Goal: Find contact information: Obtain details needed to contact an individual or organization

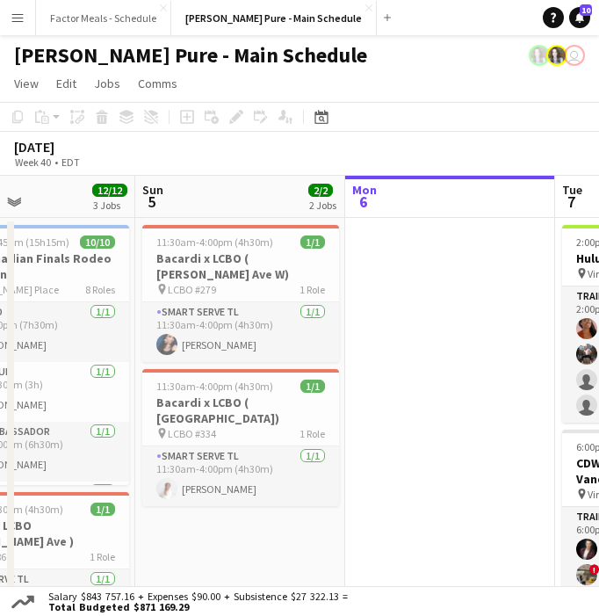
click at [408, 126] on app-toolbar "Copy Paste Paste Command V Paste with crew Command Shift V Paste linked Job [GE…" at bounding box center [299, 117] width 599 height 30
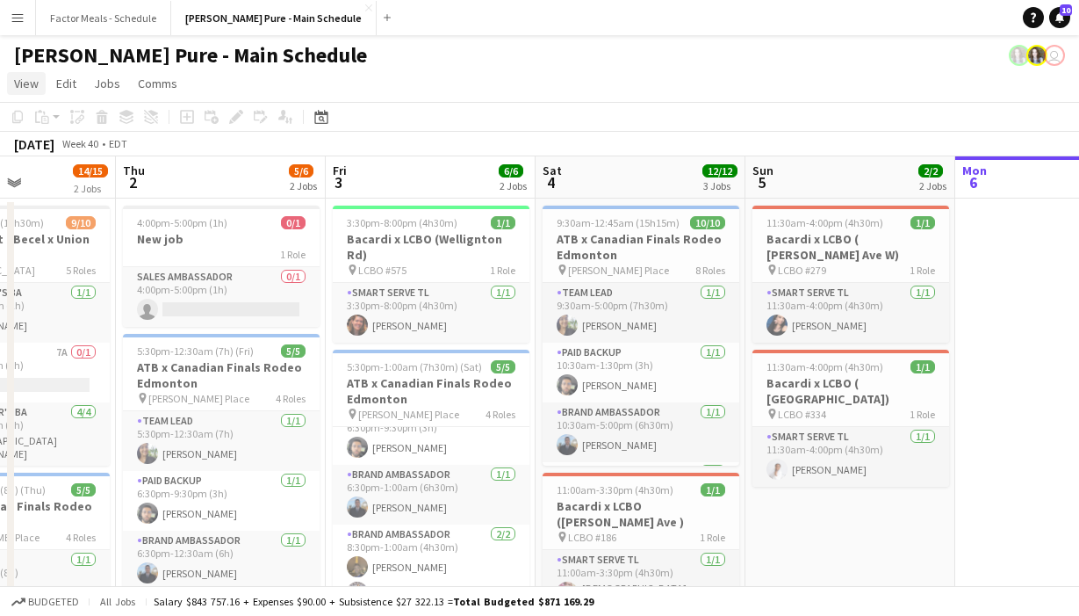
scroll to position [0, 511]
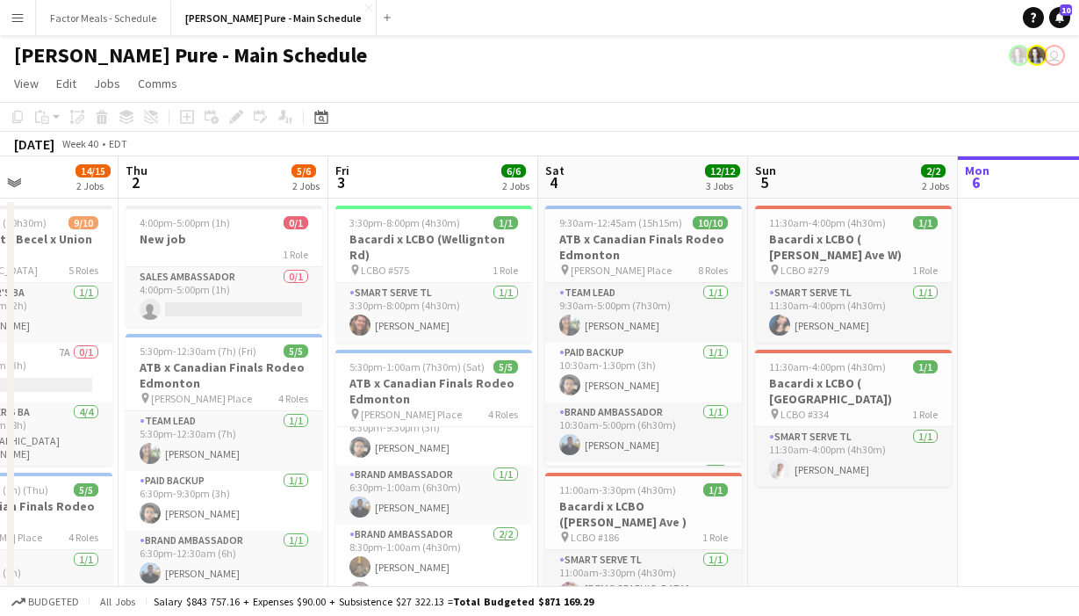
click at [15, 10] on button "Menu" at bounding box center [17, 17] width 35 height 35
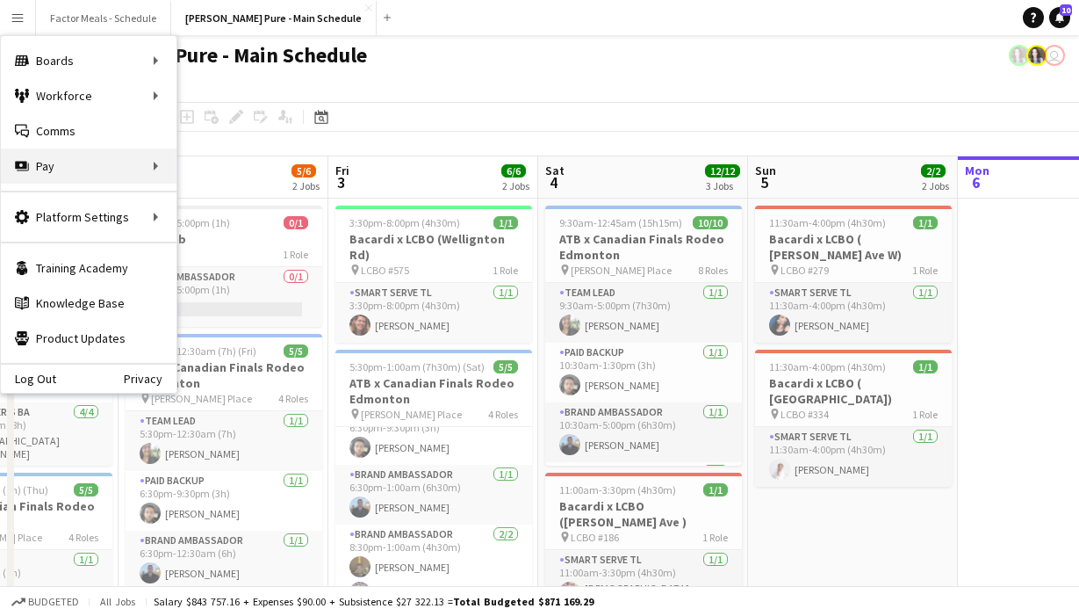
click at [63, 160] on div "Pay Pay" at bounding box center [89, 165] width 176 height 35
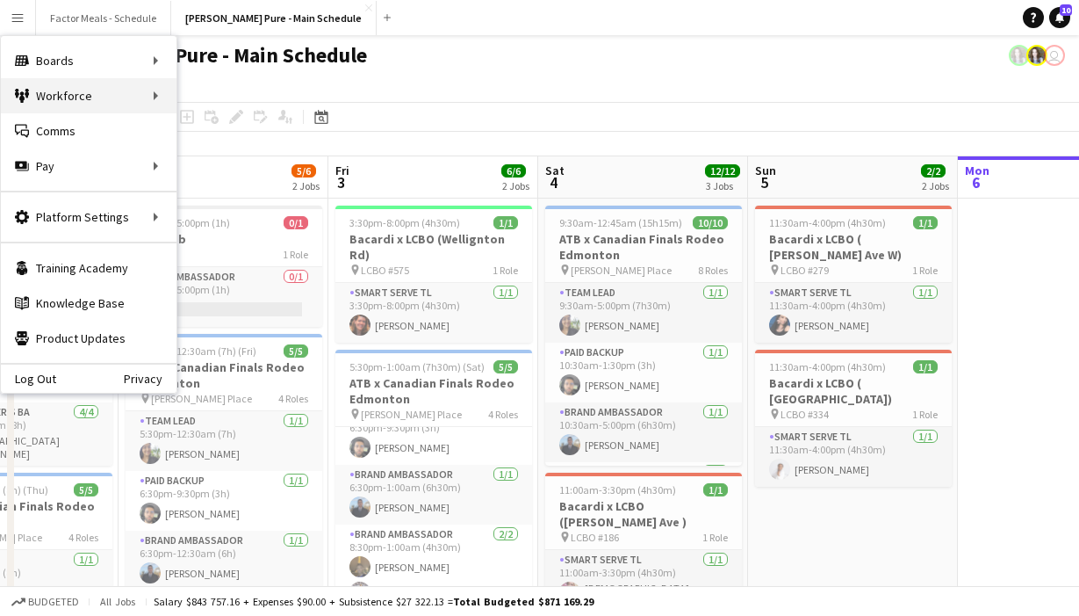
click at [119, 100] on div "Workforce Workforce" at bounding box center [89, 95] width 176 height 35
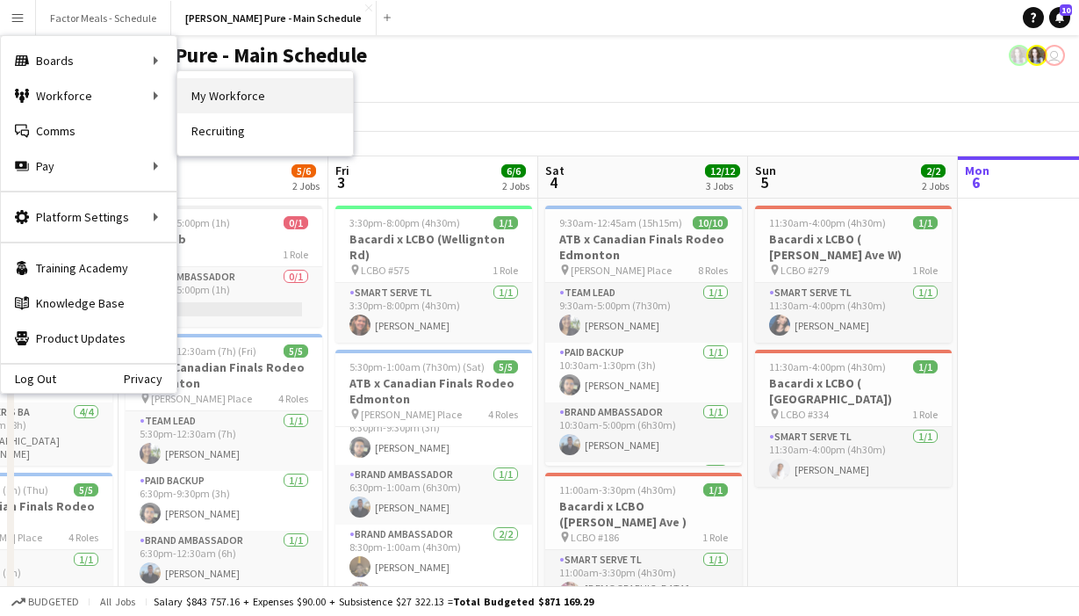
click at [248, 89] on link "My Workforce" at bounding box center [265, 95] width 176 height 35
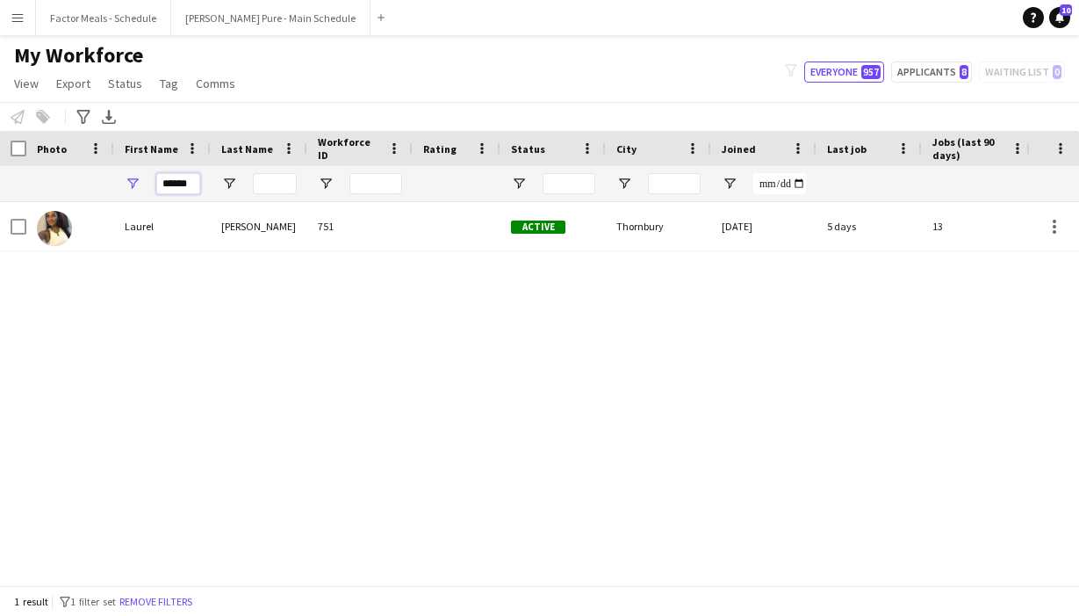
drag, startPoint x: 190, startPoint y: 185, endPoint x: 84, endPoint y: 194, distance: 105.8
click at [84, 194] on div "******" at bounding box center [952, 183] width 1904 height 35
drag, startPoint x: 84, startPoint y: 194, endPoint x: 91, endPoint y: 100, distance: 94.2
click at [90, 112] on main "My Workforce View Views Default view Tag New view Update view Delete view Edit …" at bounding box center [539, 313] width 1079 height 557
drag, startPoint x: 195, startPoint y: 187, endPoint x: 85, endPoint y: 182, distance: 109.9
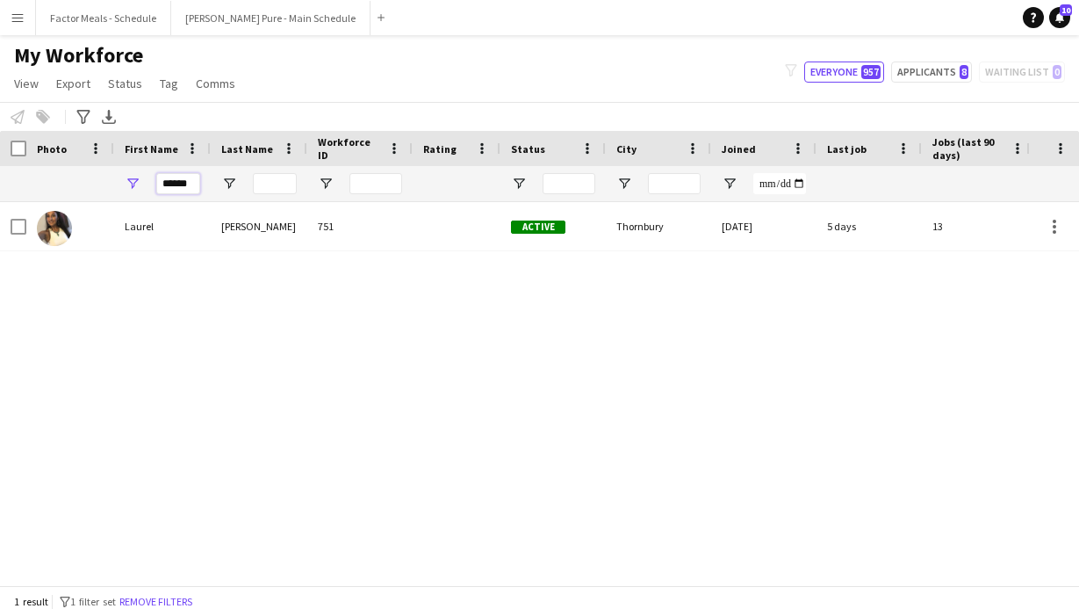
click at [85, 185] on div "******" at bounding box center [952, 183] width 1904 height 35
type input "*"
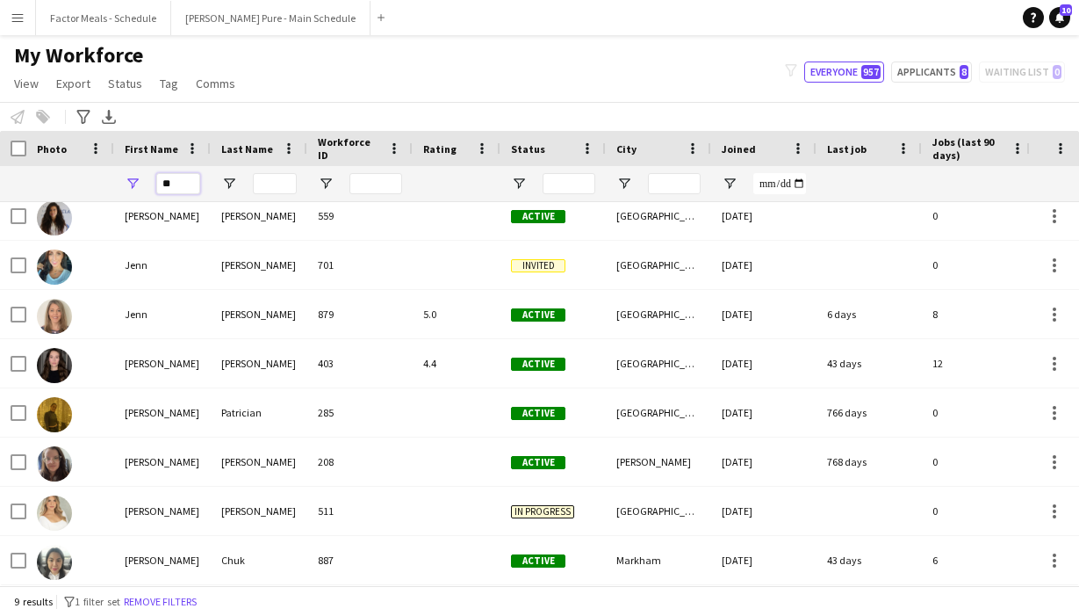
type input "*"
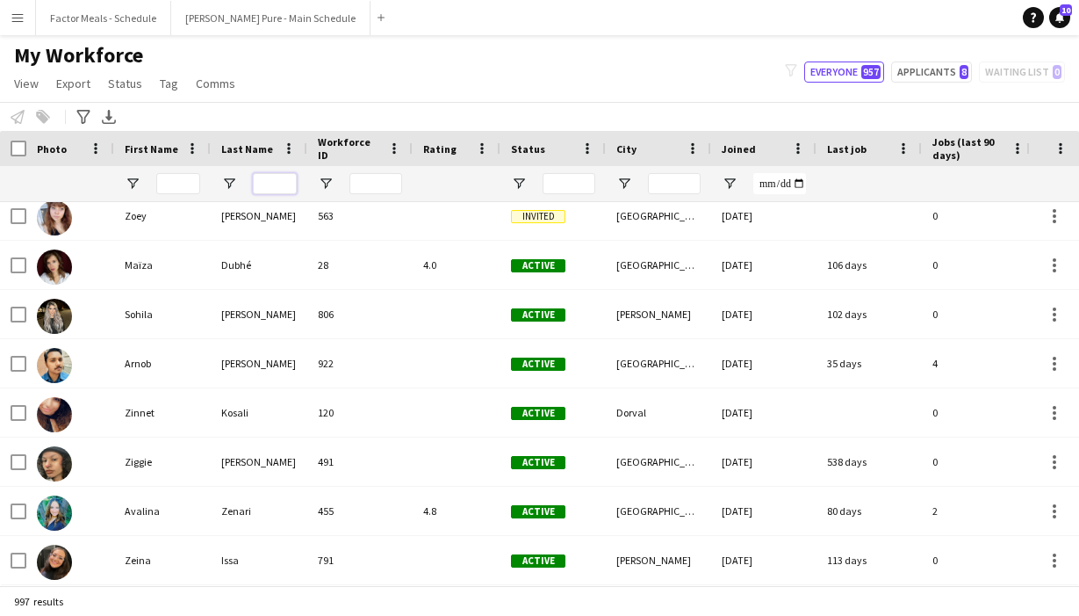
click at [269, 188] on input "Last Name Filter Input" at bounding box center [275, 183] width 44 height 21
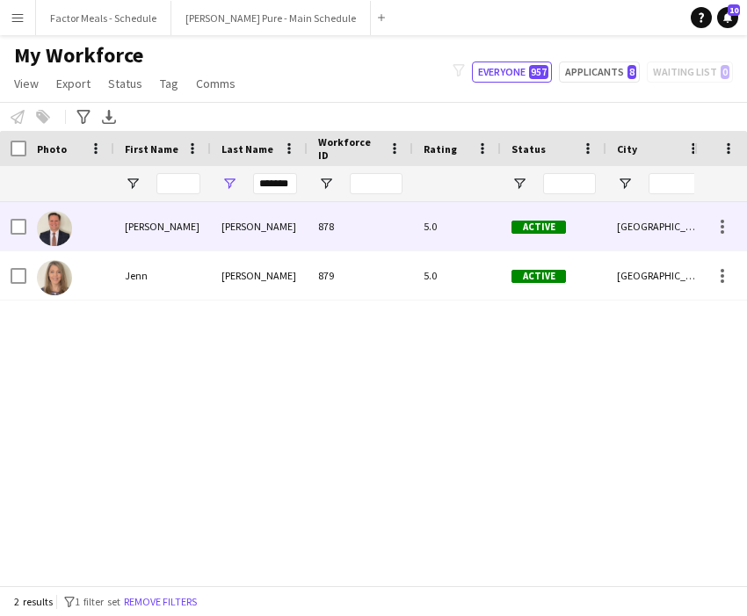
click at [55, 234] on img at bounding box center [54, 228] width 35 height 35
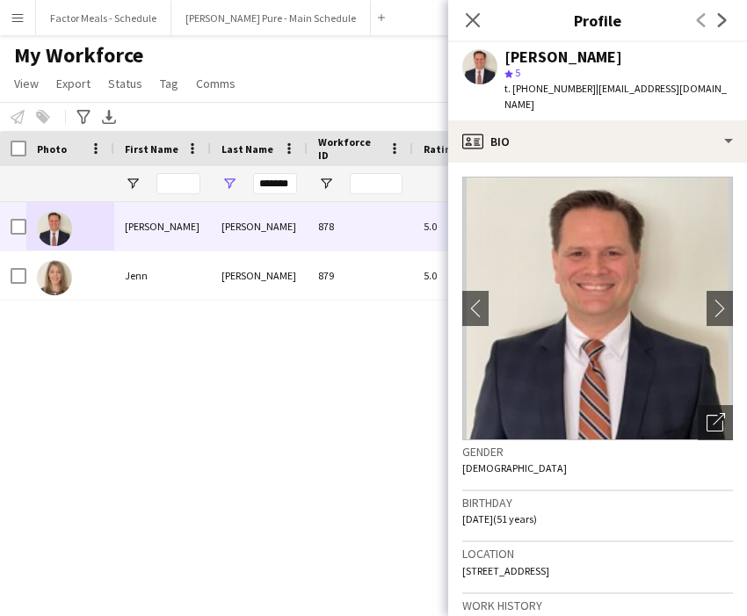
drag, startPoint x: 581, startPoint y: 88, endPoint x: 718, endPoint y: 94, distance: 136.3
click at [598, 99] on div "[PERSON_NAME] star 5 t. [PHONE_NUMBER] | [EMAIL_ADDRESS][DOMAIN_NAME]" at bounding box center [597, 81] width 299 height 78
copy span "[EMAIL_ADDRESS][DOMAIN_NAME]"
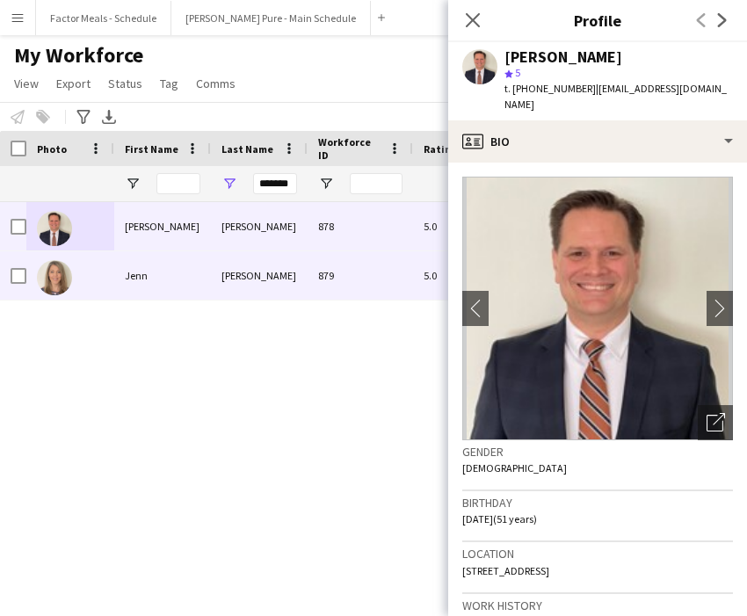
click at [123, 266] on div "Jenn" at bounding box center [162, 275] width 97 height 48
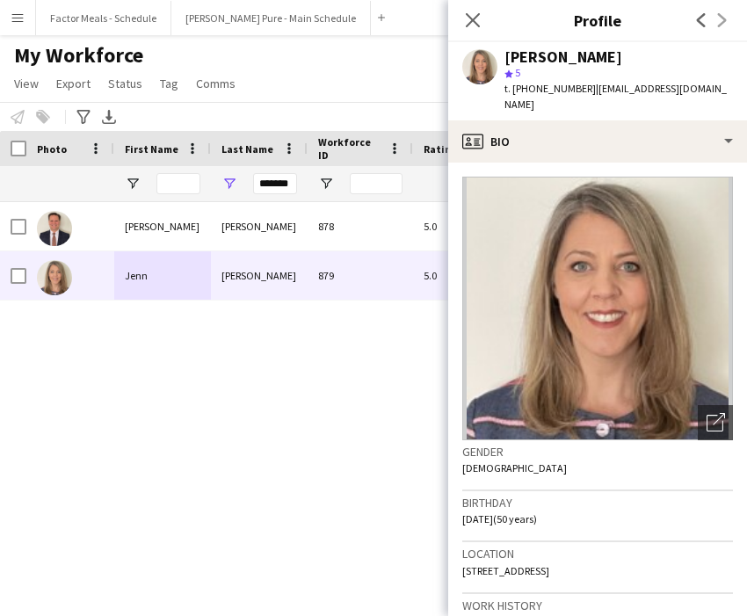
drag, startPoint x: 691, startPoint y: 84, endPoint x: 580, endPoint y: 94, distance: 112.0
click at [580, 94] on div "[PERSON_NAME] star 5 t. [PHONE_NUMBER] | [EMAIL_ADDRESS][DOMAIN_NAME]" at bounding box center [597, 81] width 299 height 78
copy span "[EMAIL_ADDRESS][DOMAIN_NAME]"
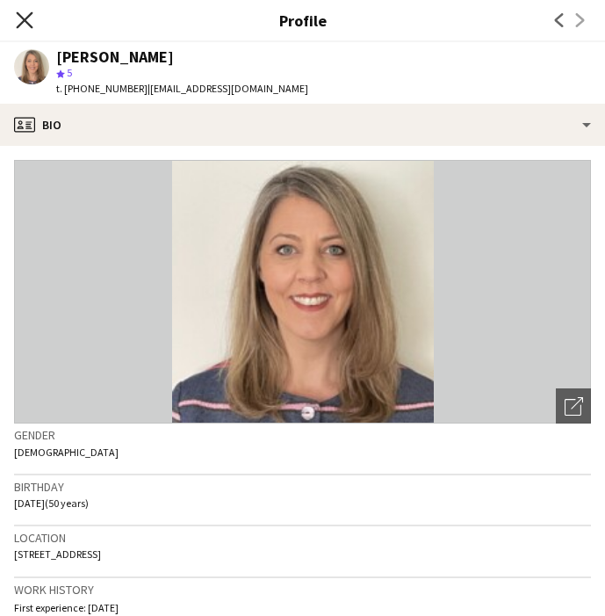
click at [23, 21] on icon at bounding box center [24, 19] width 17 height 17
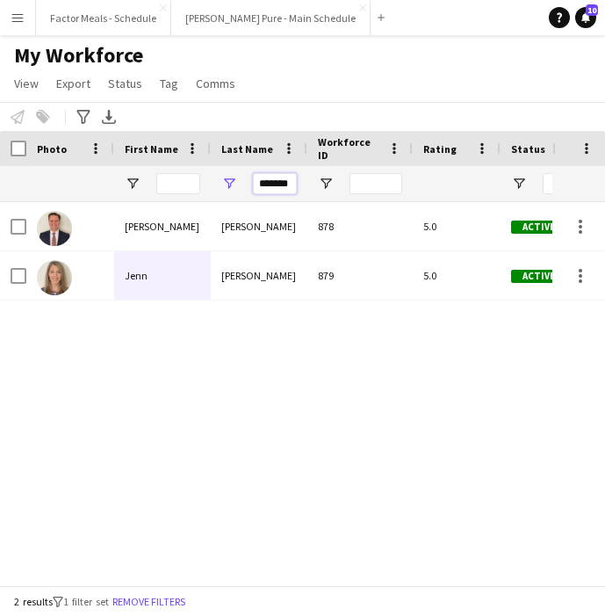
drag, startPoint x: 293, startPoint y: 183, endPoint x: 226, endPoint y: 181, distance: 67.7
click at [226, 181] on div "*******" at bounding box center [259, 183] width 97 height 35
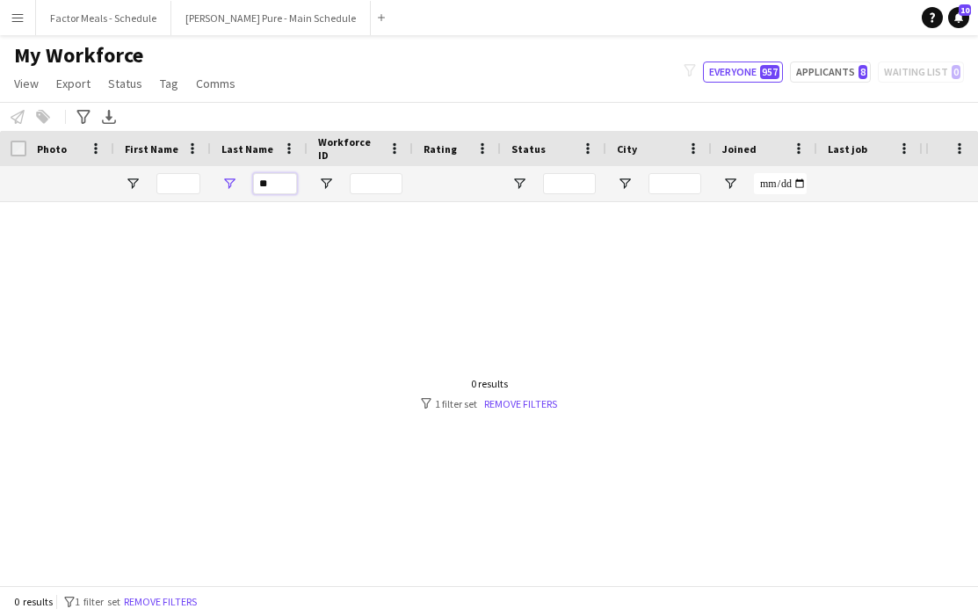
type input "*"
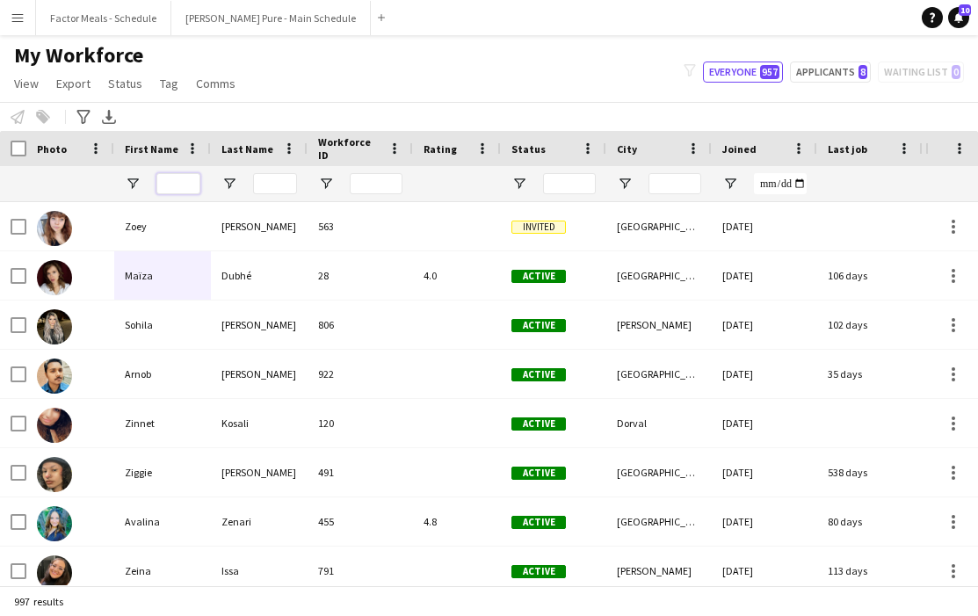
click at [189, 185] on input "First Name Filter Input" at bounding box center [178, 183] width 44 height 21
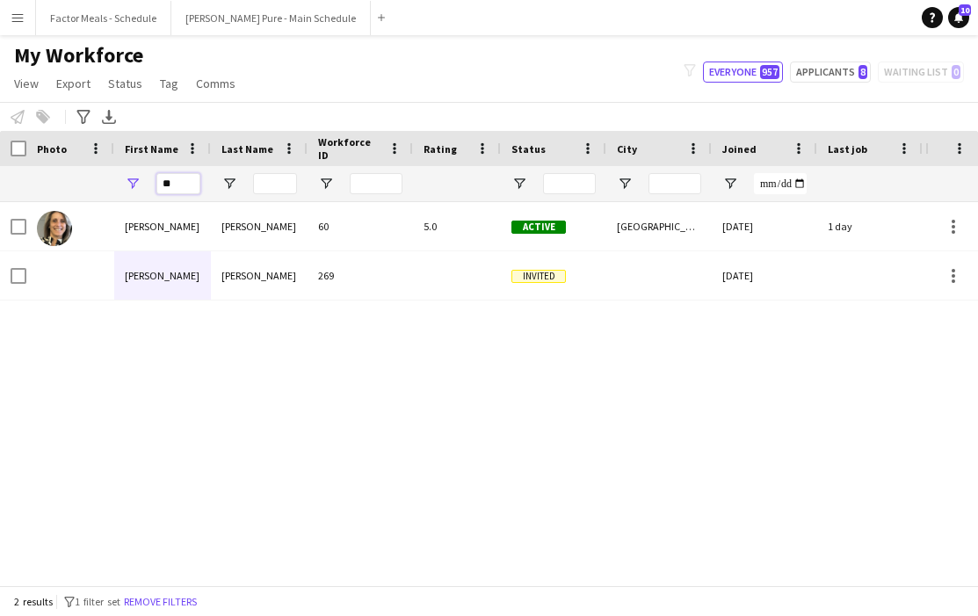
type input "*"
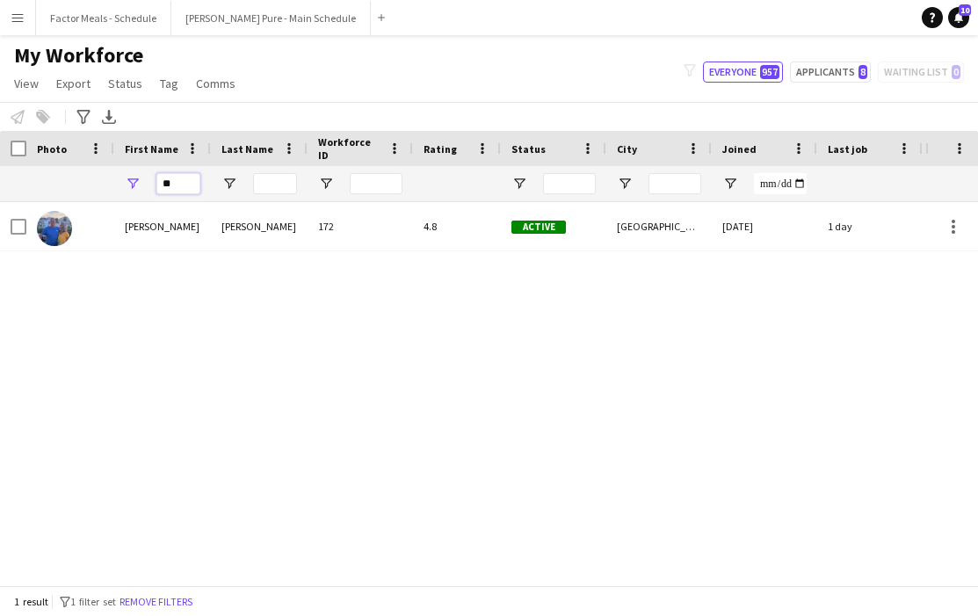
type input "*"
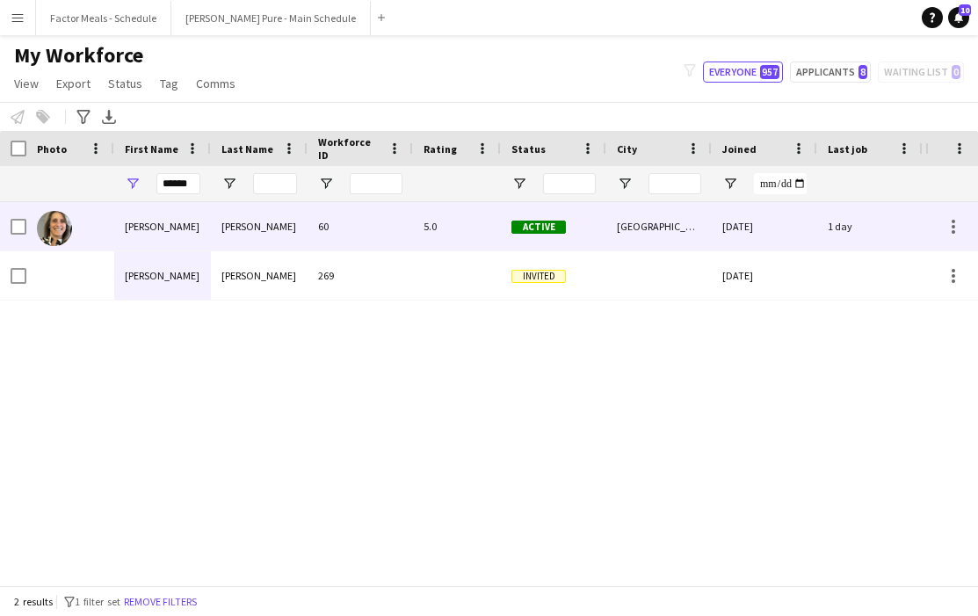
click at [151, 220] on div "[PERSON_NAME]" at bounding box center [162, 226] width 97 height 48
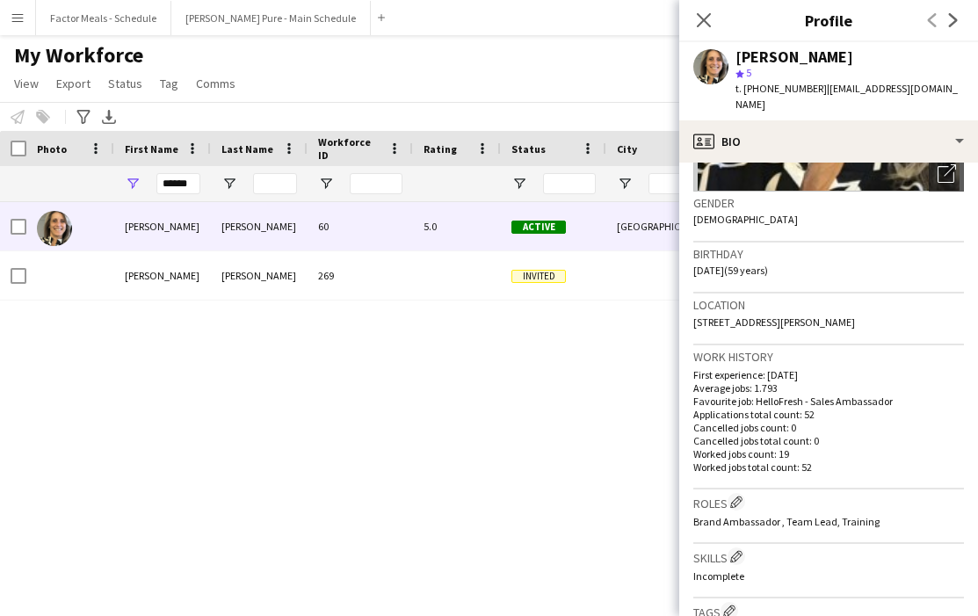
scroll to position [198, 0]
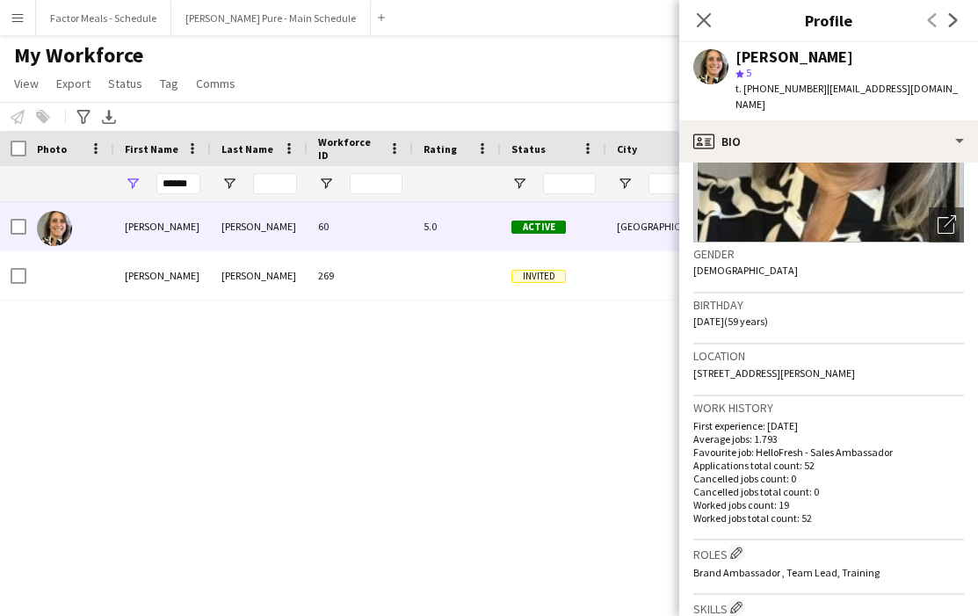
click at [505, 438] on div "[PERSON_NAME] 60 5.0 Active [GEOGRAPHIC_DATA] [DATE] 1 day 16 [EMAIL_ADDRESS][D…" at bounding box center [462, 393] width 925 height 383
drag, startPoint x: 928, startPoint y: 87, endPoint x: 814, endPoint y: 89, distance: 114.2
click at [598, 89] on div "[PERSON_NAME] star 5 t. [PHONE_NUMBER] | [EMAIL_ADDRESS][DOMAIN_NAME]" at bounding box center [828, 81] width 299 height 78
copy span "[EMAIL_ADDRESS][DOMAIN_NAME]"
click at [598, 18] on icon at bounding box center [703, 19] width 17 height 17
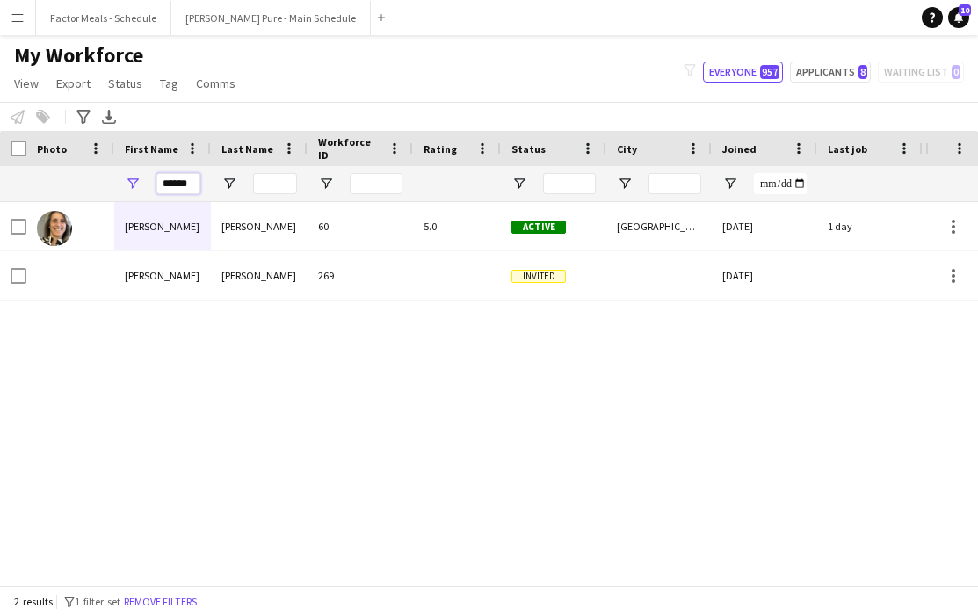
click at [193, 181] on input "******" at bounding box center [178, 183] width 44 height 21
drag, startPoint x: 193, startPoint y: 180, endPoint x: 61, endPoint y: 179, distance: 131.8
click at [61, 180] on div "******" at bounding box center [952, 183] width 1904 height 35
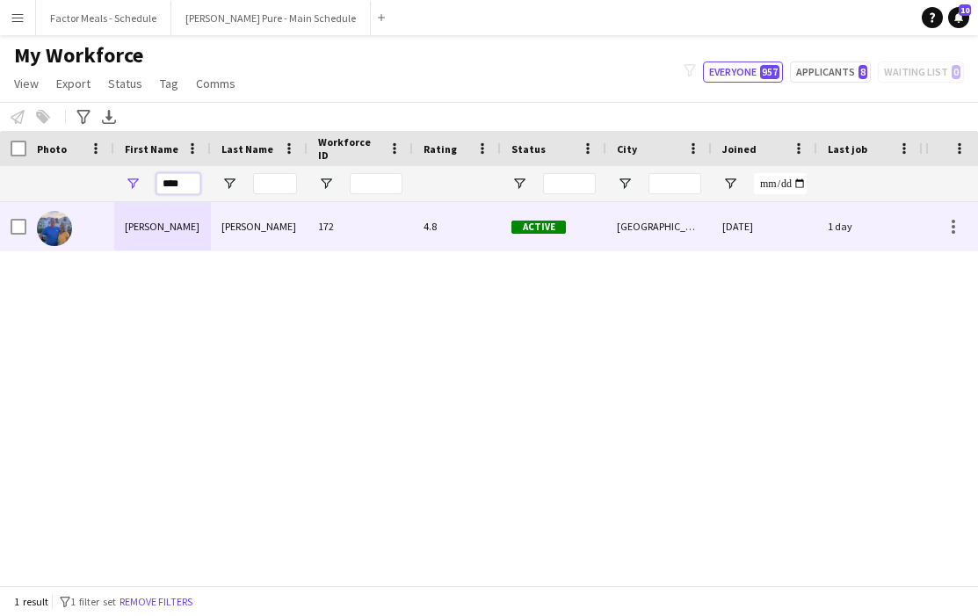
type input "****"
click at [121, 225] on div "[PERSON_NAME]" at bounding box center [162, 226] width 97 height 48
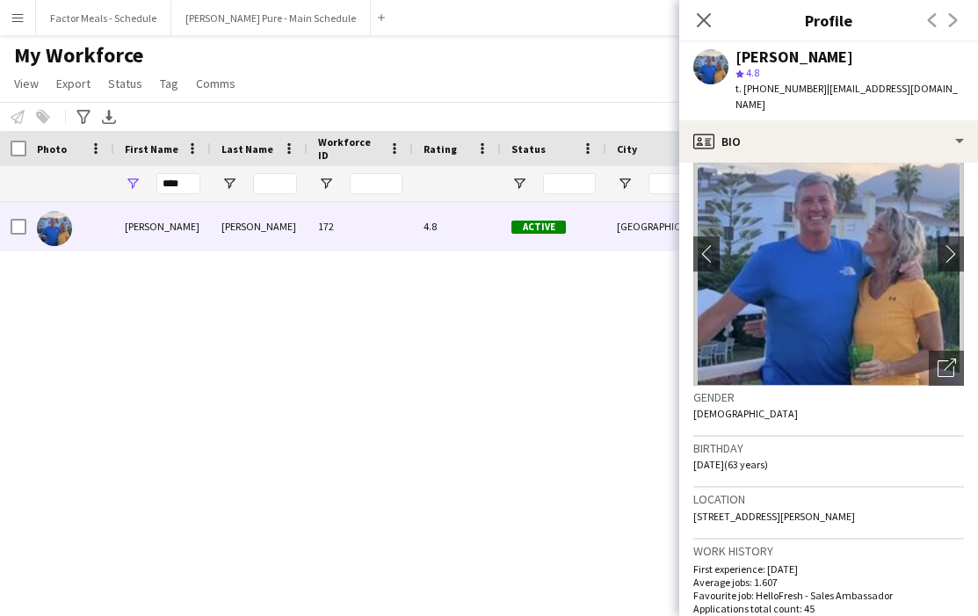
scroll to position [0, 0]
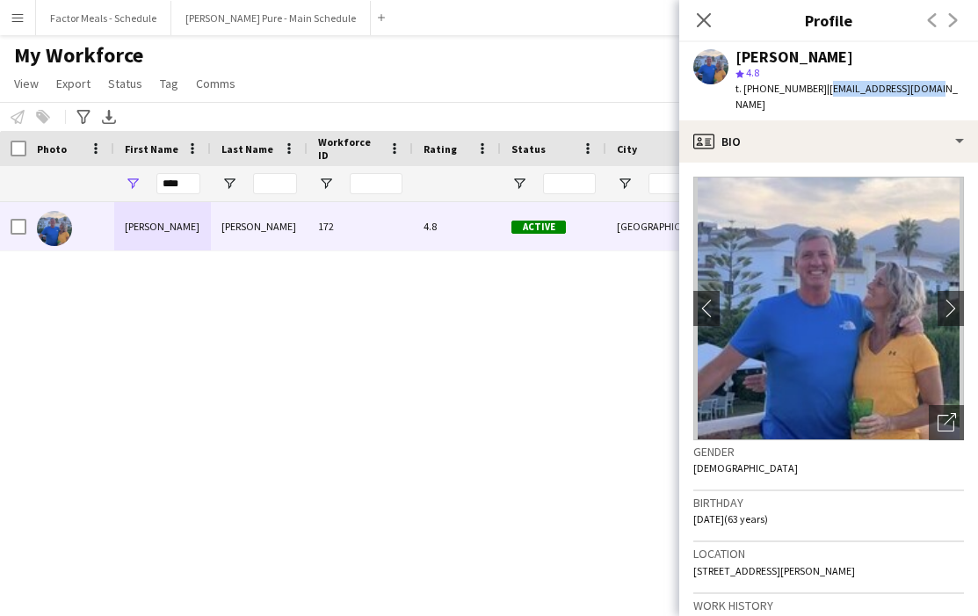
drag, startPoint x: 920, startPoint y: 88, endPoint x: 813, endPoint y: 90, distance: 106.3
click at [598, 90] on div "[PERSON_NAME] star 4.8 t. [PHONE_NUMBER] | [EMAIL_ADDRESS][DOMAIN_NAME]" at bounding box center [828, 81] width 299 height 78
copy span "[EMAIL_ADDRESS][DOMAIN_NAME]"
